Goal: Task Accomplishment & Management: Manage account settings

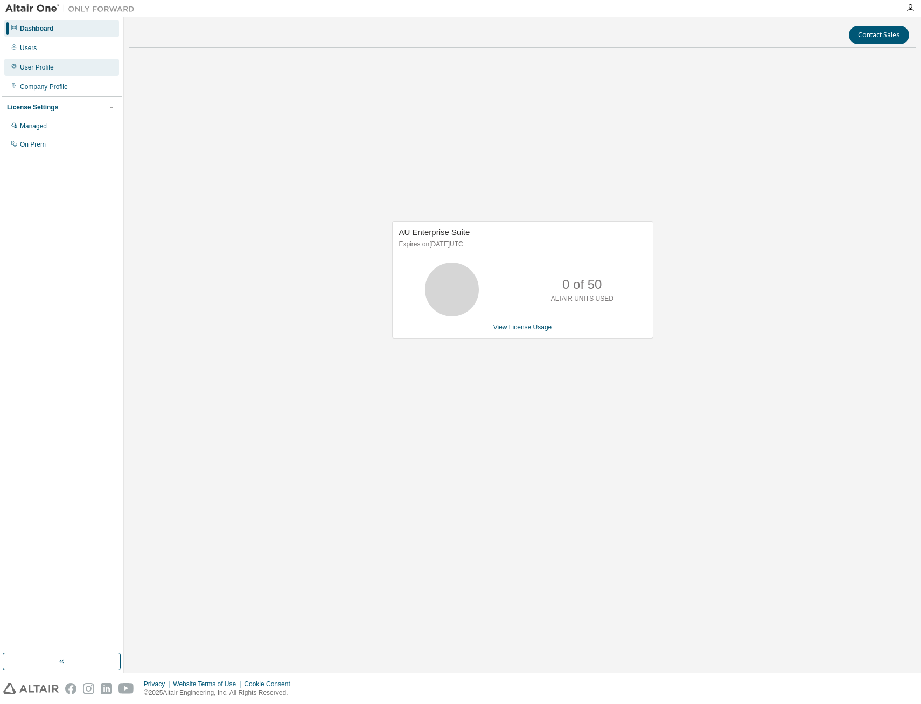
click at [39, 70] on div "User Profile" at bounding box center [37, 67] width 34 height 9
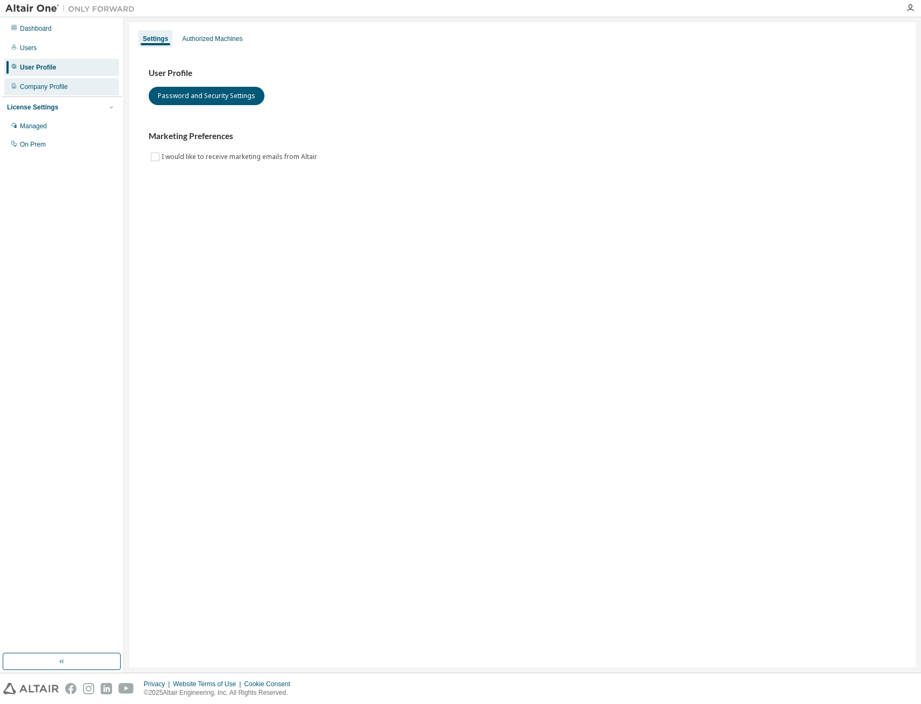
click at [42, 84] on div "Company Profile" at bounding box center [44, 86] width 48 height 9
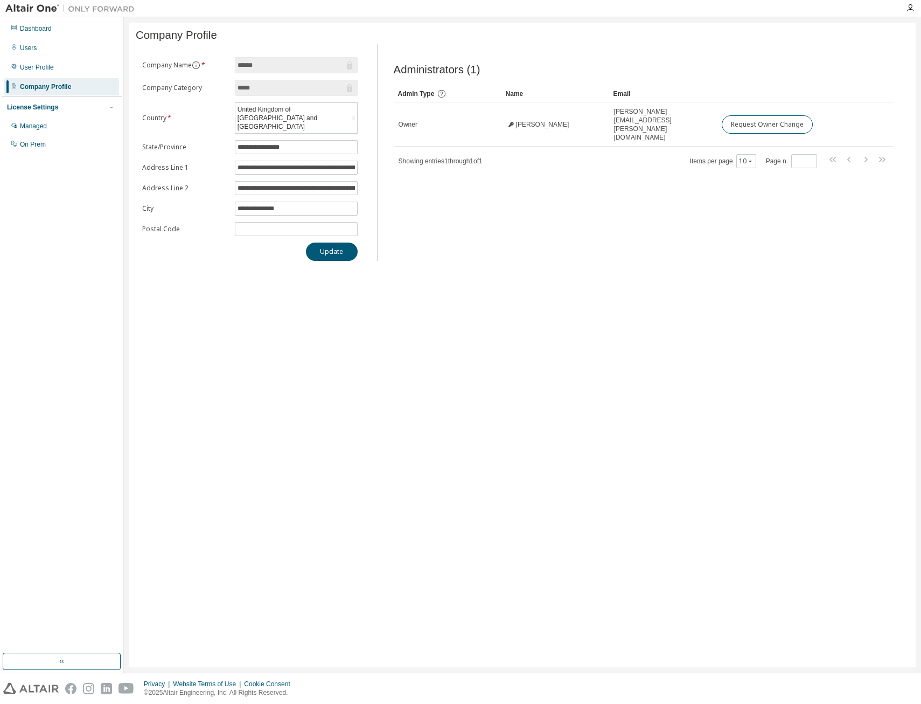
click at [44, 106] on div "License Settings" at bounding box center [32, 107] width 51 height 9
click at [39, 126] on div "Managed" at bounding box center [33, 126] width 27 height 9
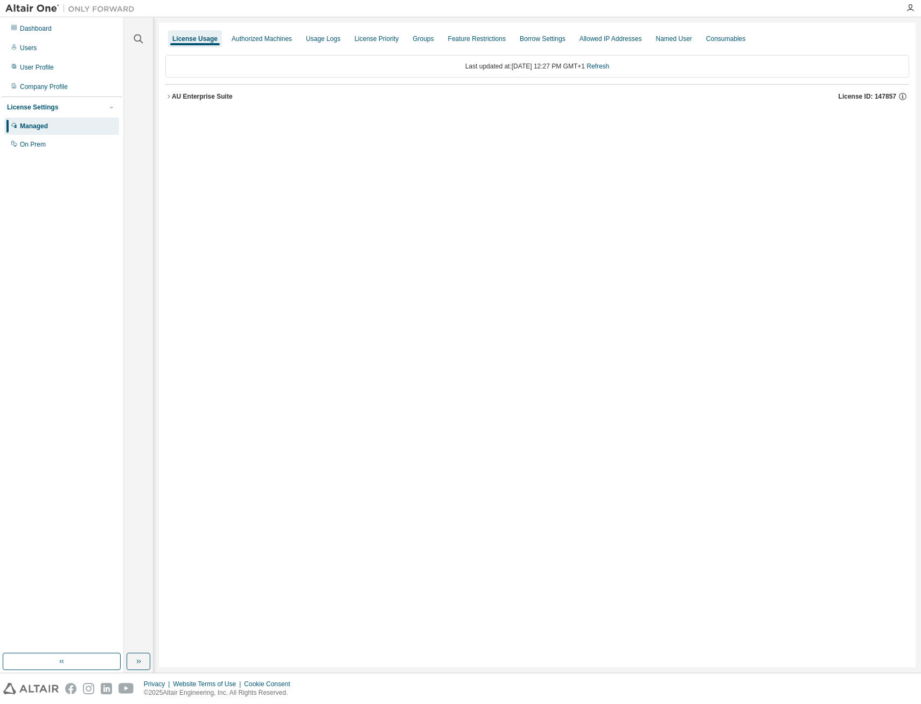
click at [167, 95] on icon "button" at bounding box center [168, 96] width 6 height 6
